Goal: Communication & Community: Share content

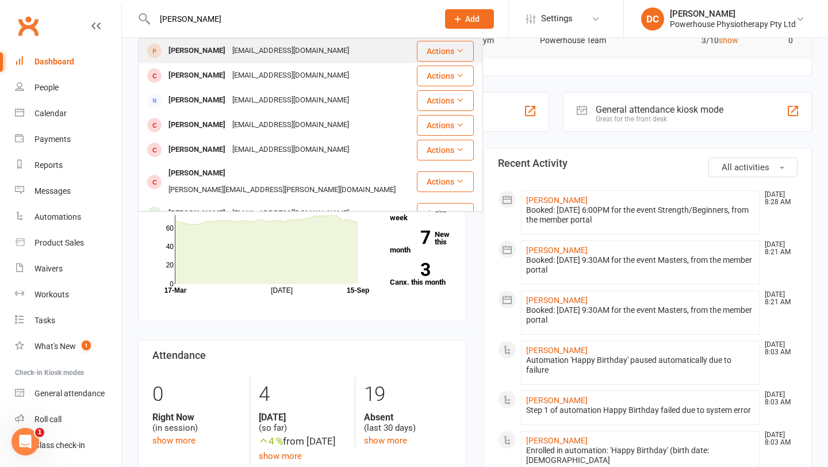
type input "[PERSON_NAME]"
click at [279, 49] on div "[EMAIL_ADDRESS][DOMAIN_NAME]" at bounding box center [291, 51] width 124 height 17
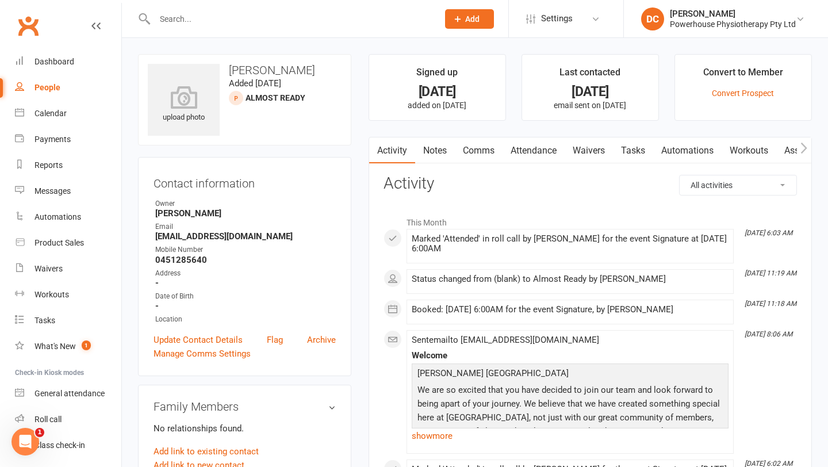
click at [484, 153] on link "Comms" at bounding box center [479, 150] width 48 height 26
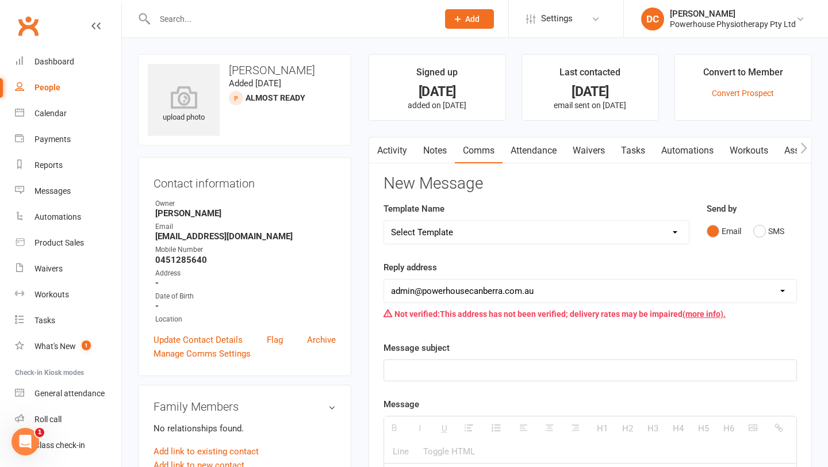
click at [495, 230] on select "Select Template [Email] New member no bank details [SMS] Birthdays [Email] Canc…" at bounding box center [536, 232] width 305 height 23
select select "8"
click at [384, 221] on select "Select Template [Email] New member no bank details [SMS] Birthdays [Email] Canc…" at bounding box center [536, 232] width 305 height 23
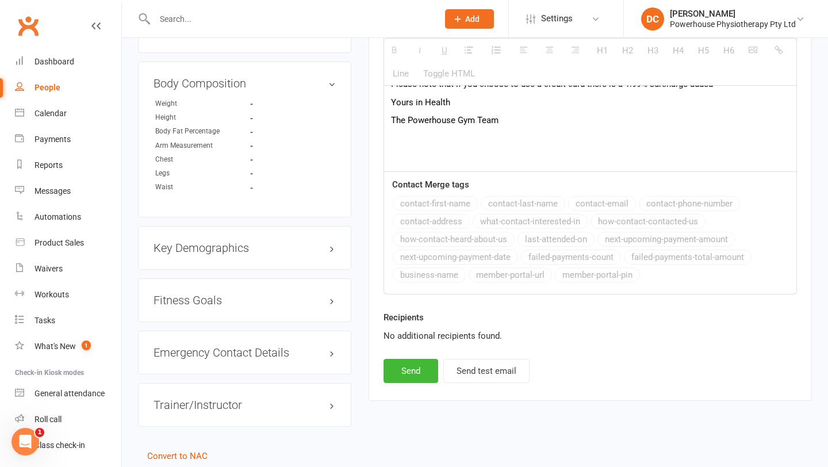
scroll to position [641, 0]
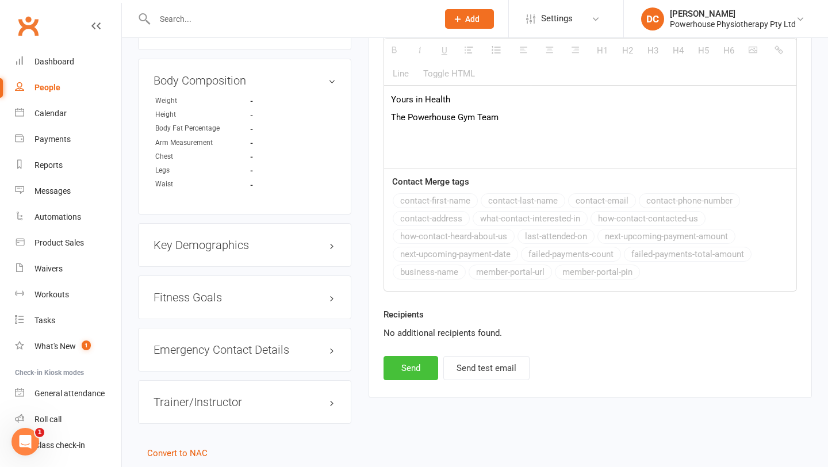
click at [412, 380] on button "Send" at bounding box center [410, 368] width 55 height 24
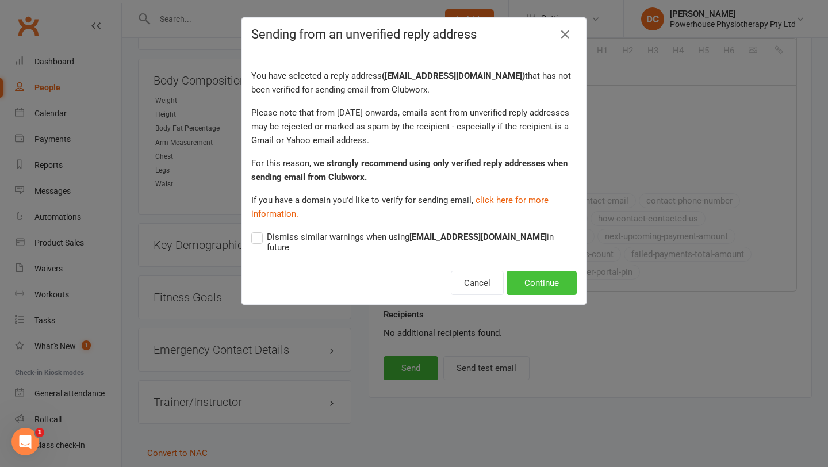
click at [547, 279] on button "Continue" at bounding box center [541, 283] width 70 height 24
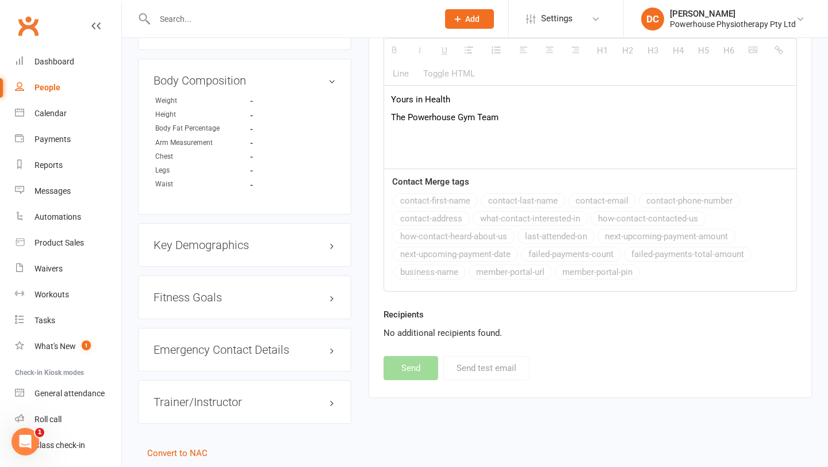
select select
